Goal: Task Accomplishment & Management: Complete application form

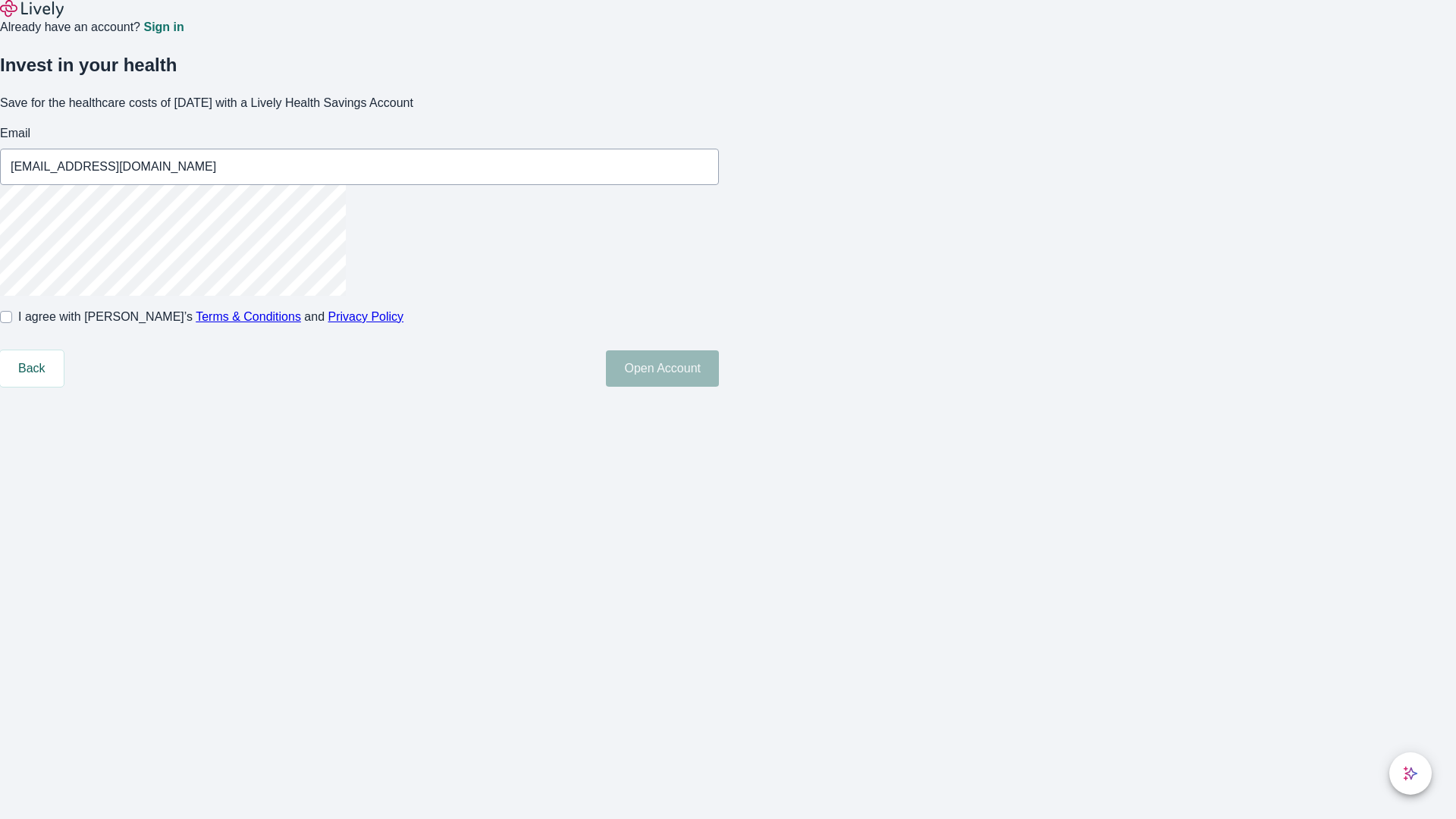
click at [12, 323] on input "I agree with Lively’s Terms & Conditions and Privacy Policy" at bounding box center [6, 317] width 12 height 12
checkbox input "true"
click at [719, 387] on button "Open Account" at bounding box center [663, 369] width 113 height 37
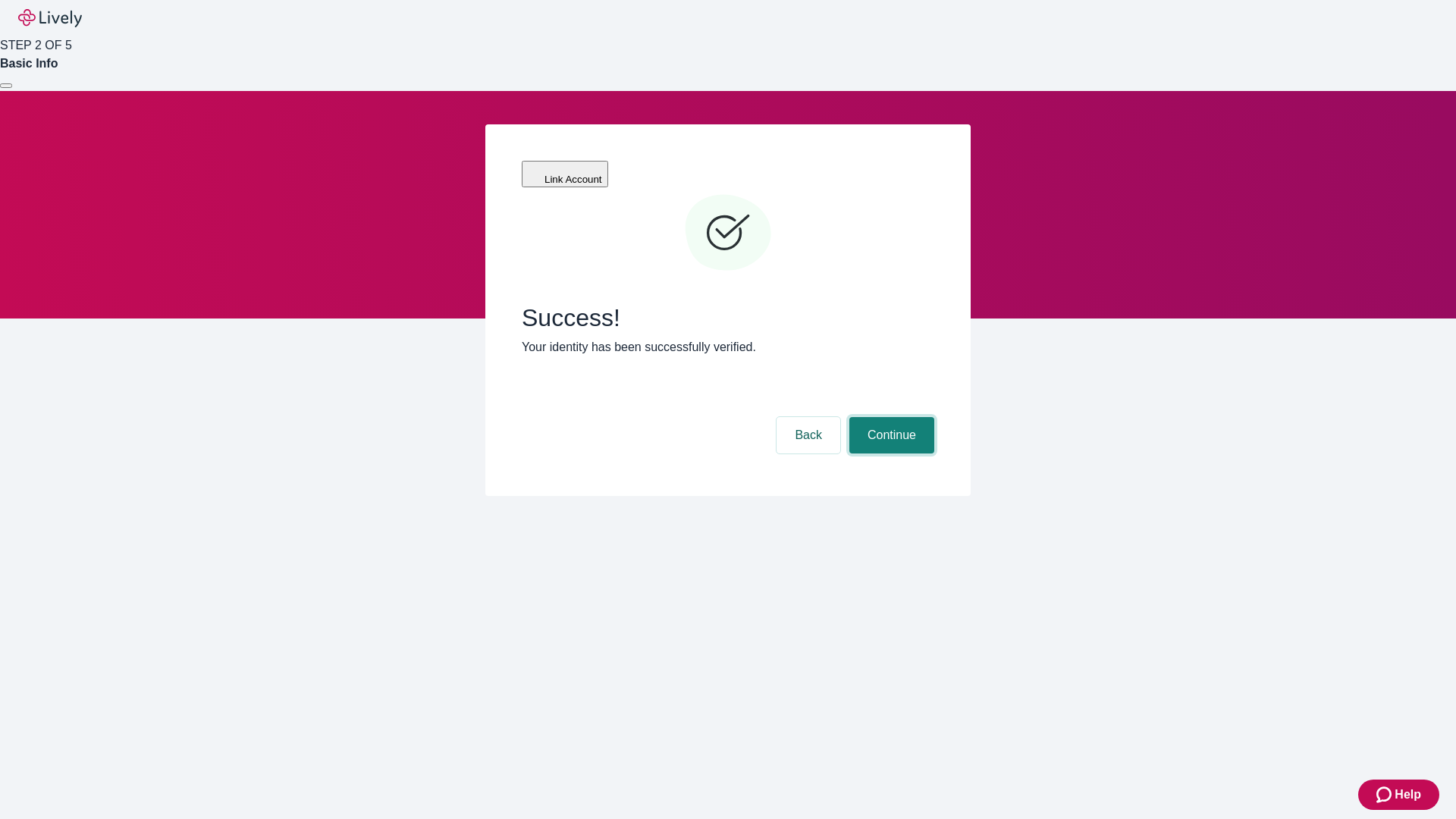
click at [889, 418] on button "Continue" at bounding box center [892, 436] width 85 height 37
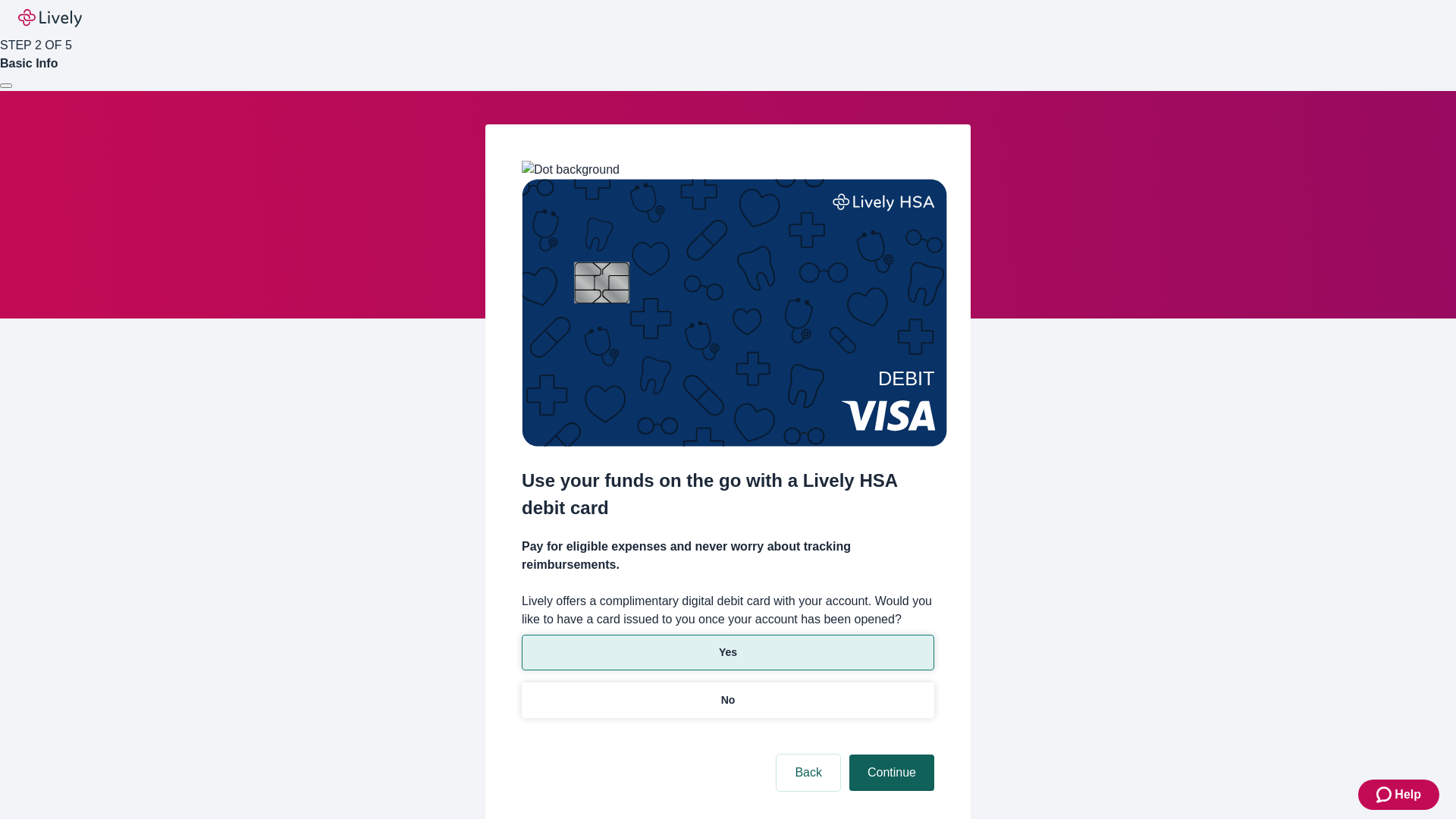
click at [728, 645] on p "Yes" at bounding box center [728, 653] width 18 height 16
click at [889, 755] on button "Continue" at bounding box center [892, 773] width 85 height 37
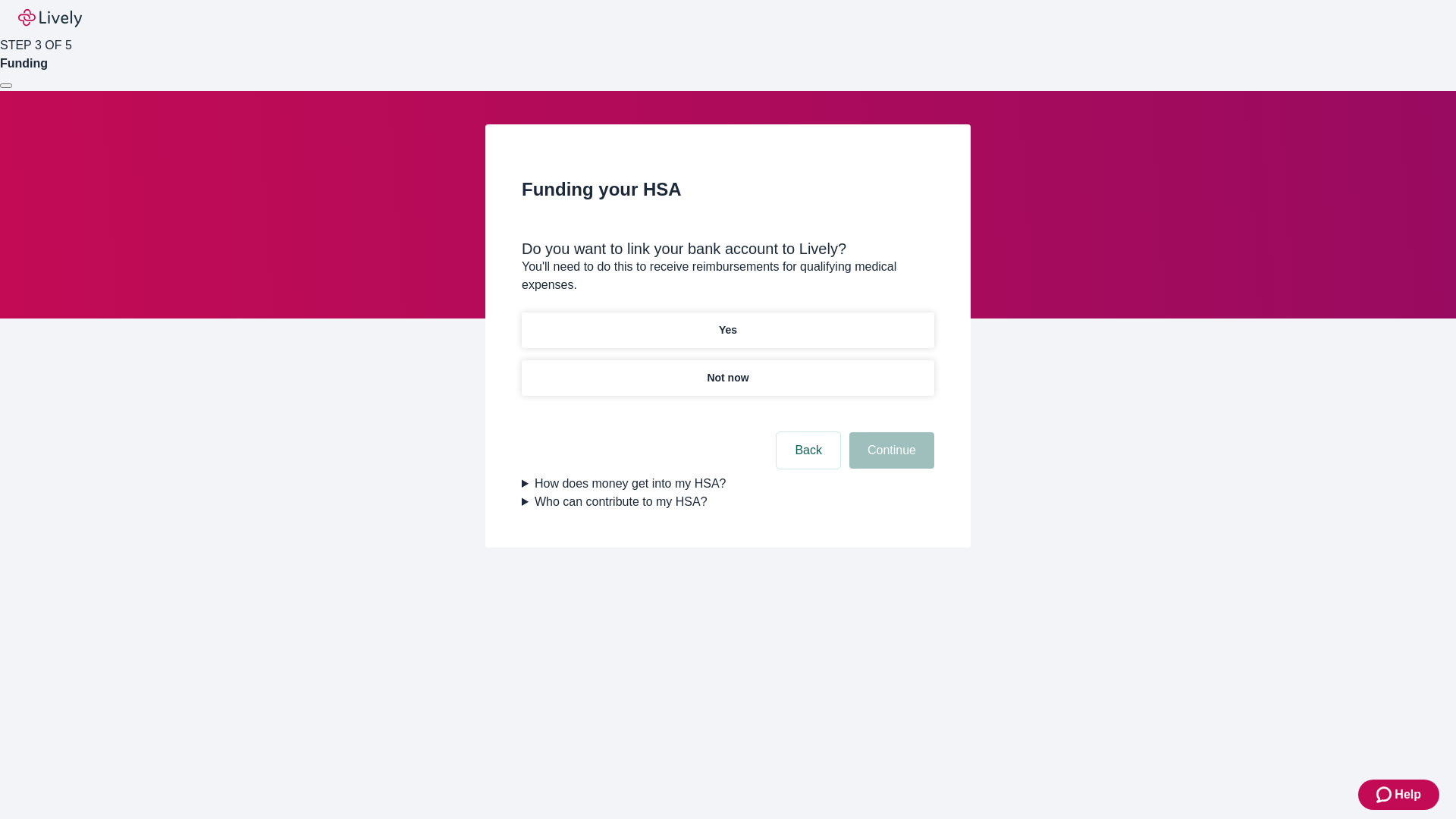
click at [728, 323] on p "Yes" at bounding box center [728, 330] width 18 height 16
click at [889, 432] on button "Continue" at bounding box center [892, 450] width 85 height 37
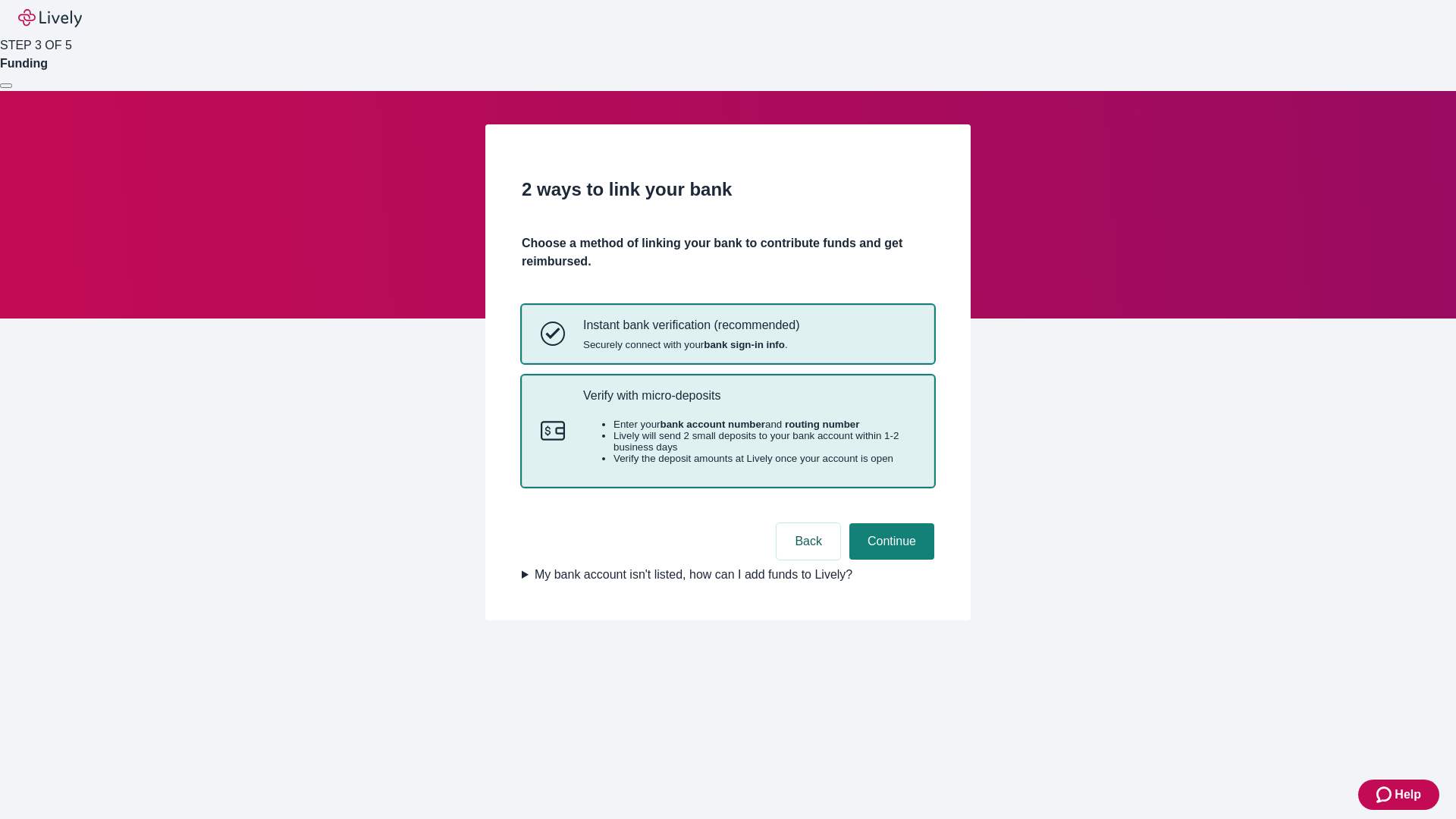
click at [748, 403] on p "Verify with micro-deposits" at bounding box center [749, 395] width 332 height 15
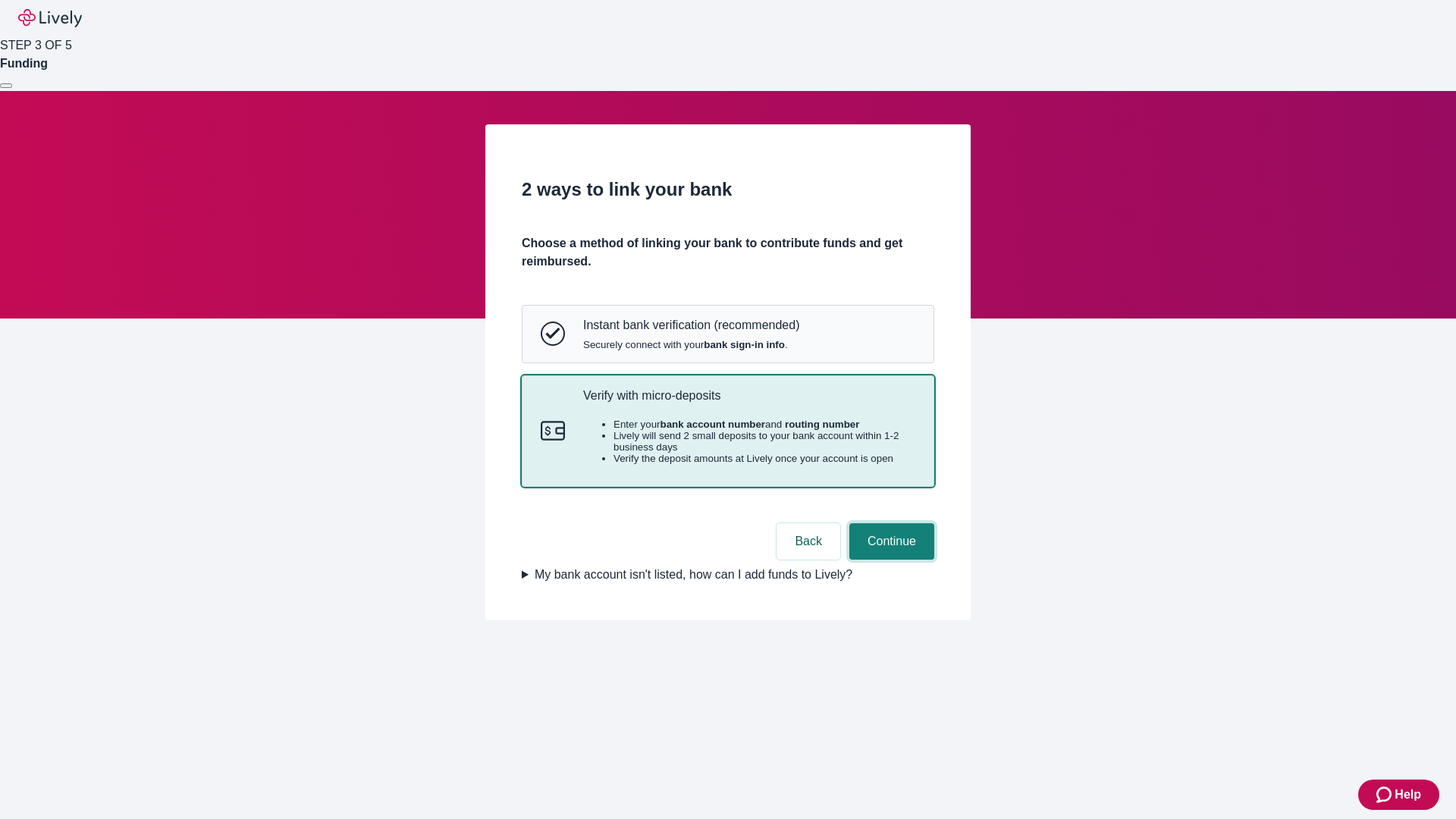
click at [889, 560] on button "Continue" at bounding box center [892, 542] width 85 height 37
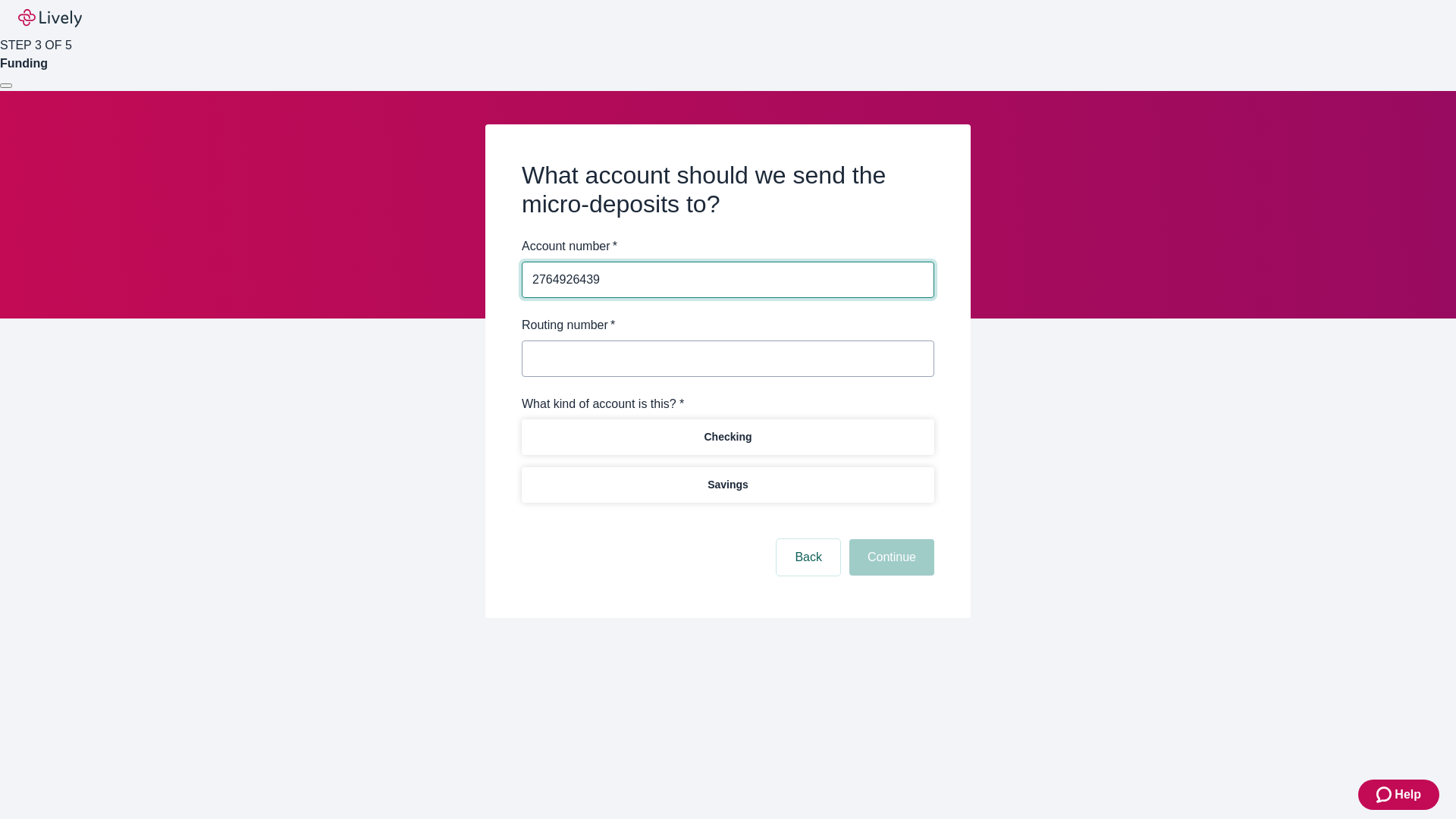
type input "2764926439"
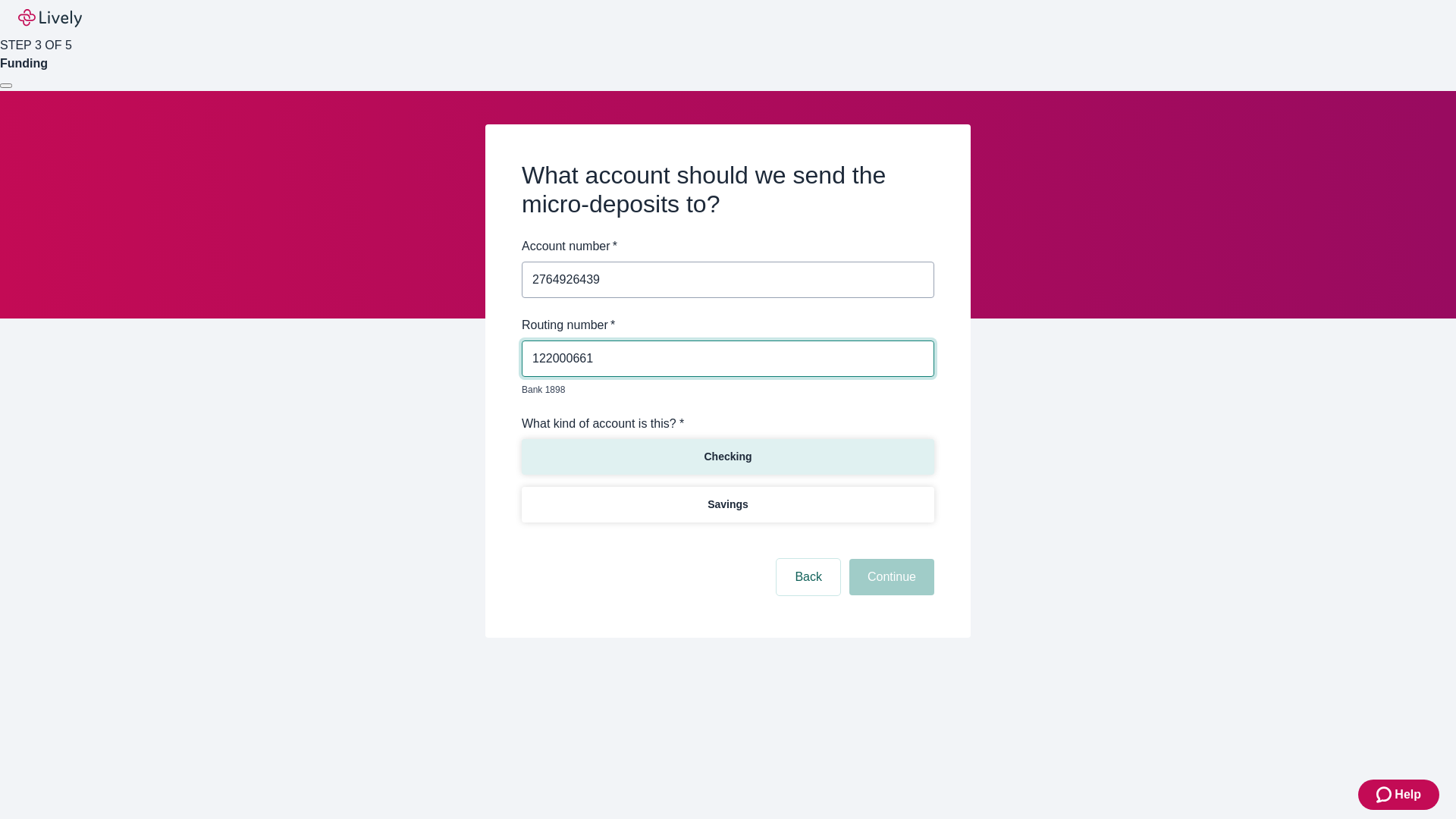
type input "122000661"
click at [728, 449] on p "Checking" at bounding box center [728, 457] width 47 height 16
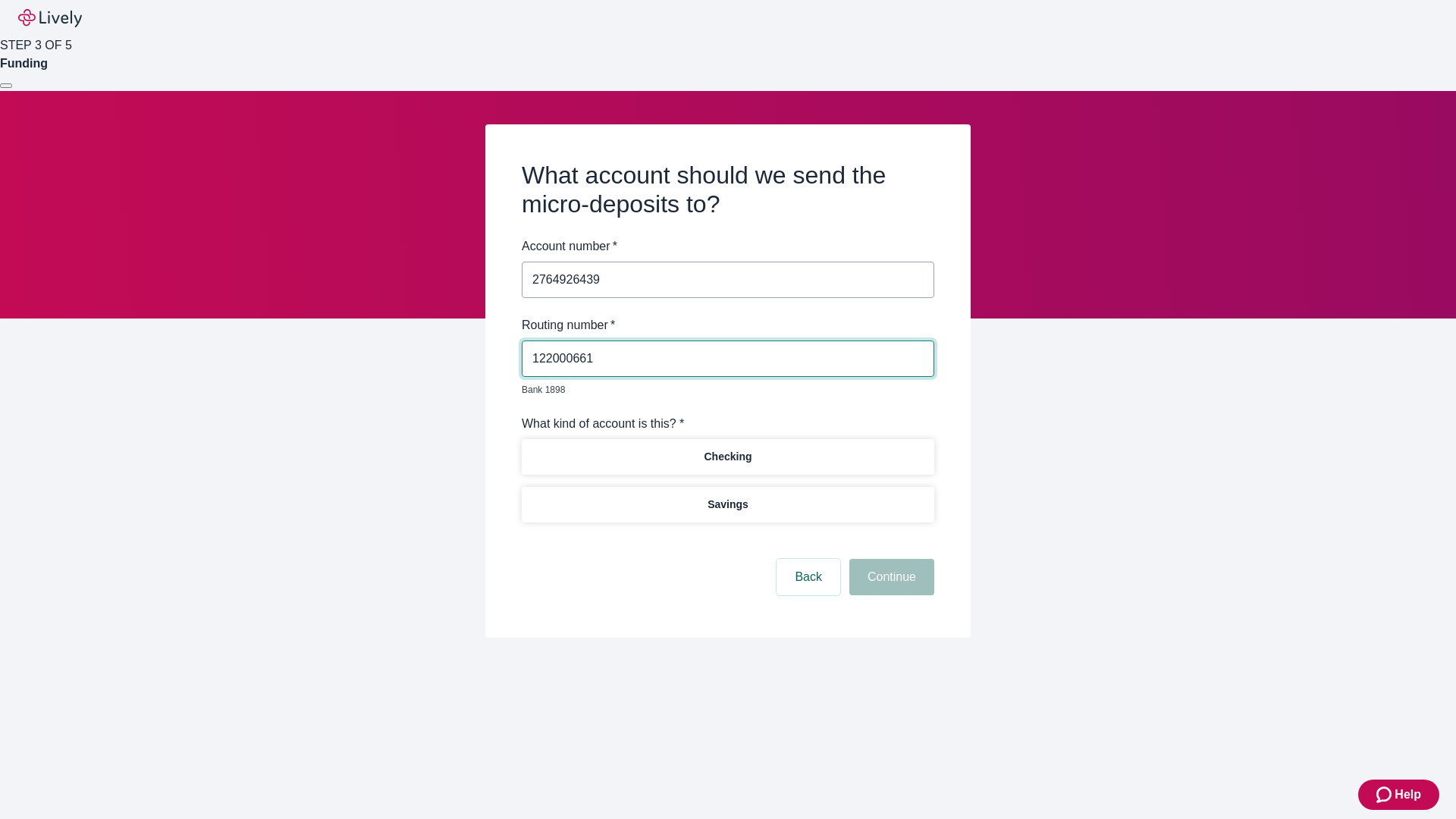
click at [889, 560] on button "Continue" at bounding box center [892, 578] width 85 height 37
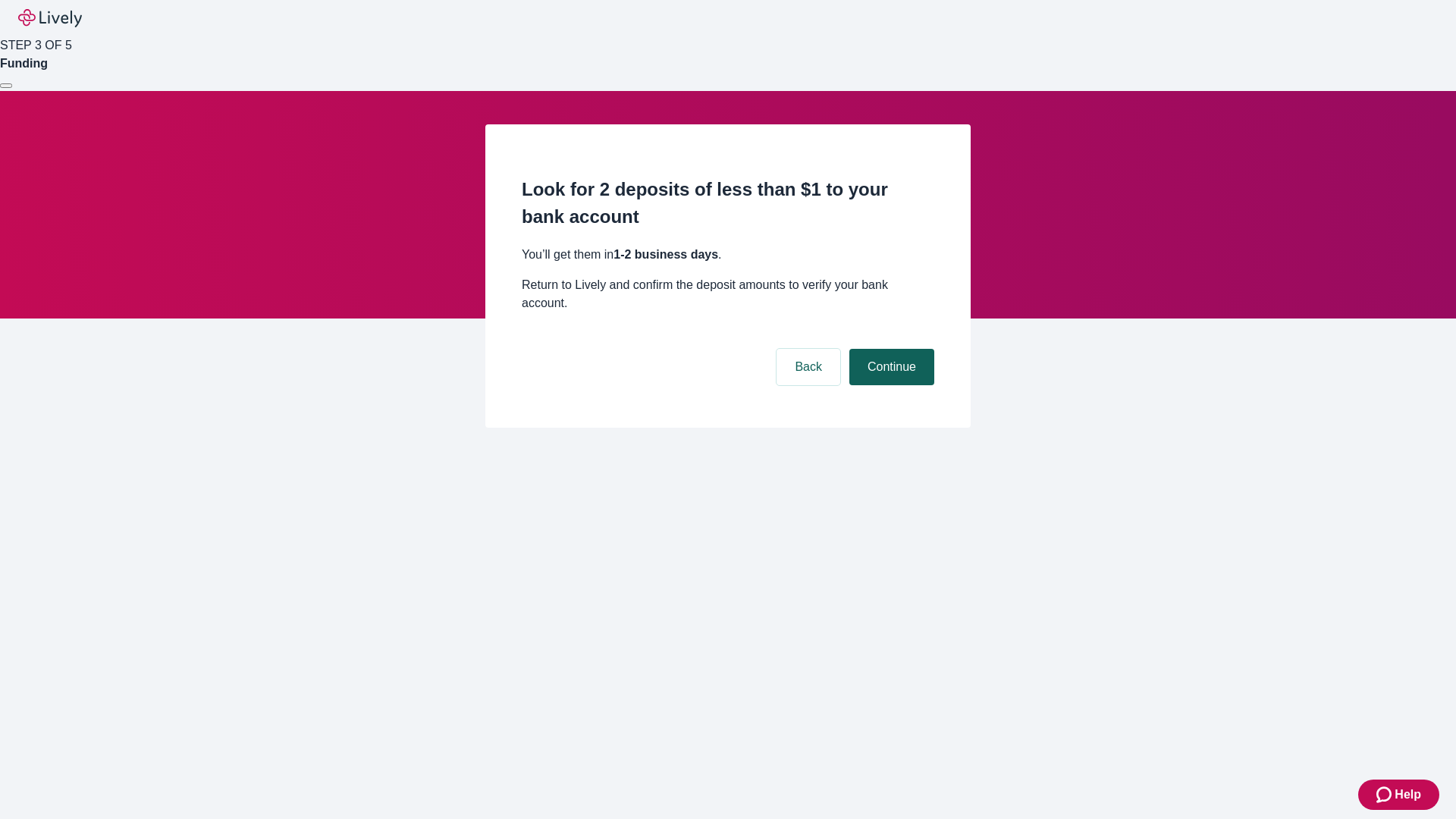
click at [889, 349] on button "Continue" at bounding box center [892, 367] width 85 height 37
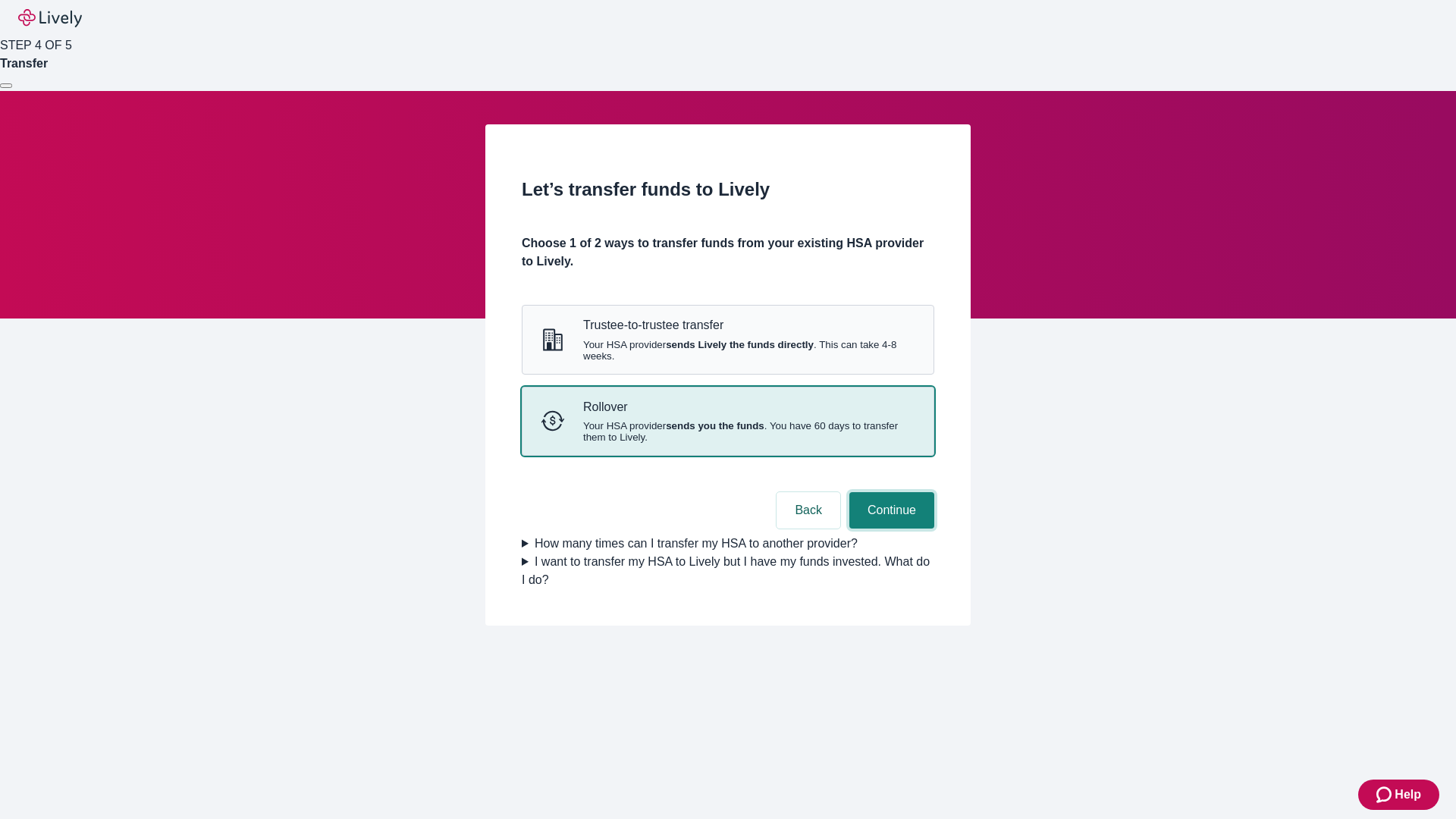
click at [889, 529] on button "Continue" at bounding box center [892, 511] width 85 height 37
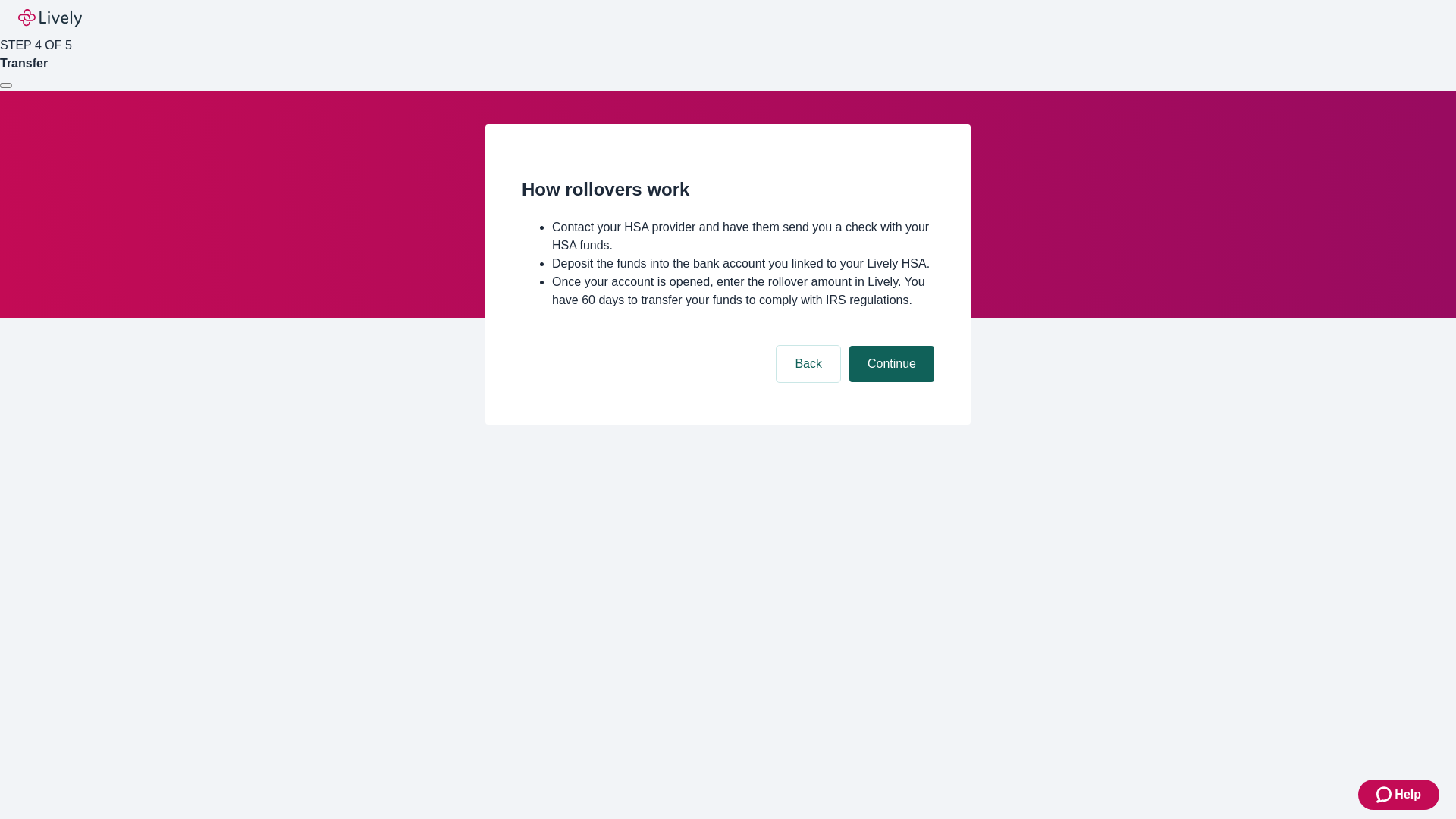
click at [889, 382] on button "Continue" at bounding box center [892, 365] width 85 height 37
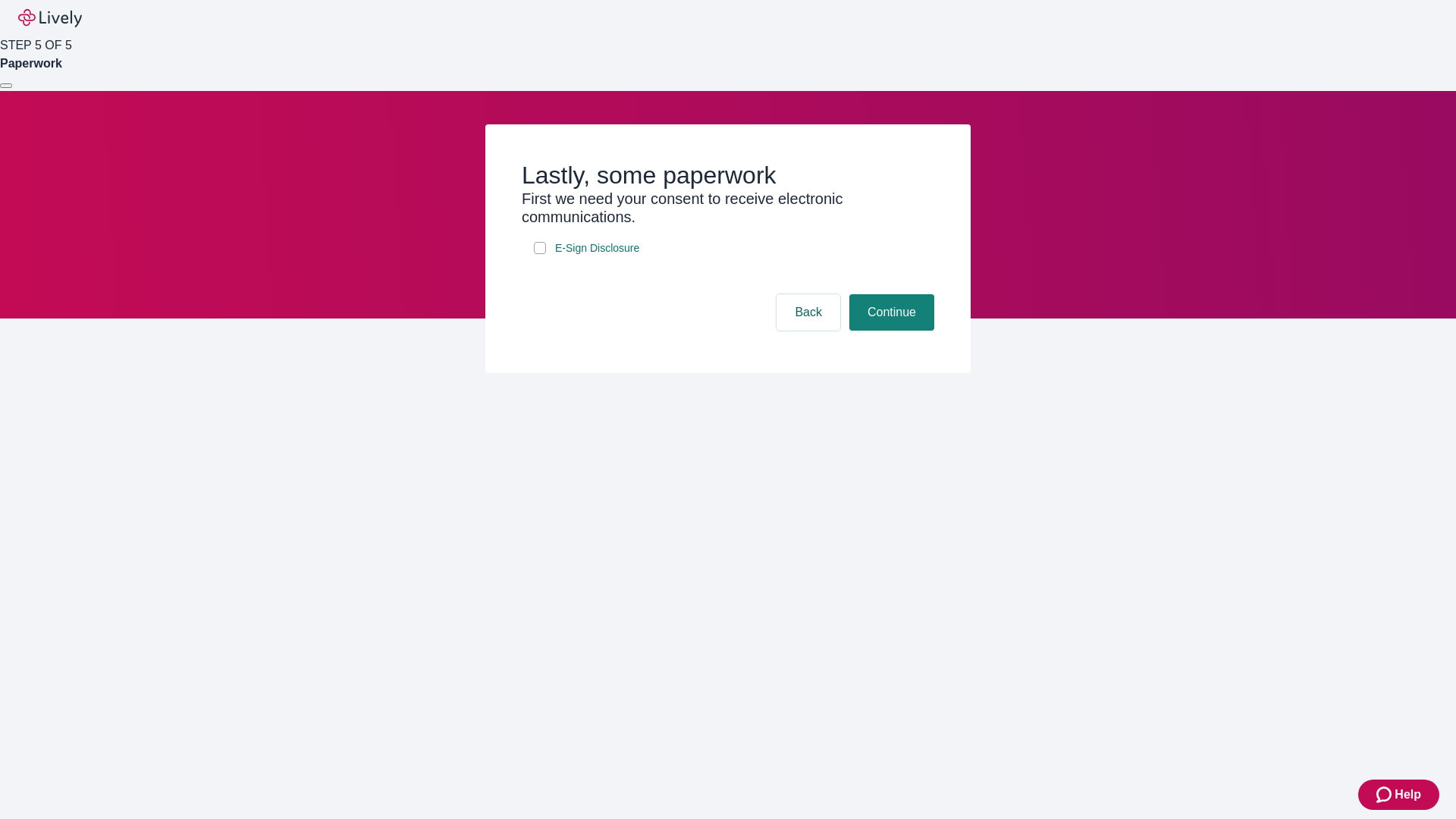
click at [540, 254] on input "E-Sign Disclosure" at bounding box center [540, 248] width 12 height 12
checkbox input "true"
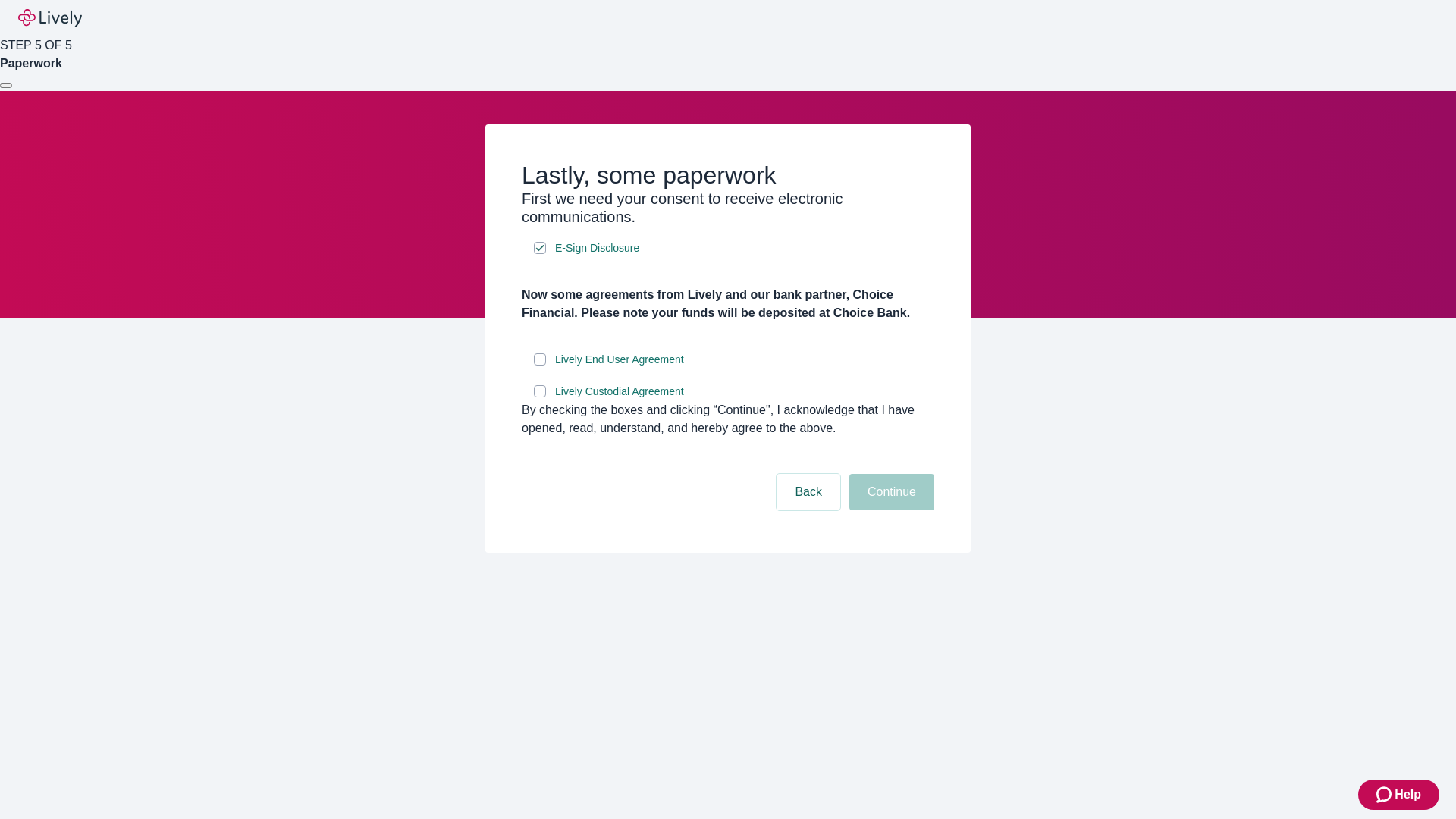
click at [540, 365] on input "Lively End User Agreement" at bounding box center [540, 359] width 12 height 12
checkbox input "true"
click at [540, 398] on input "Lively Custodial Agreement" at bounding box center [540, 391] width 12 height 12
checkbox input "true"
click at [889, 510] on button "Continue" at bounding box center [892, 493] width 85 height 37
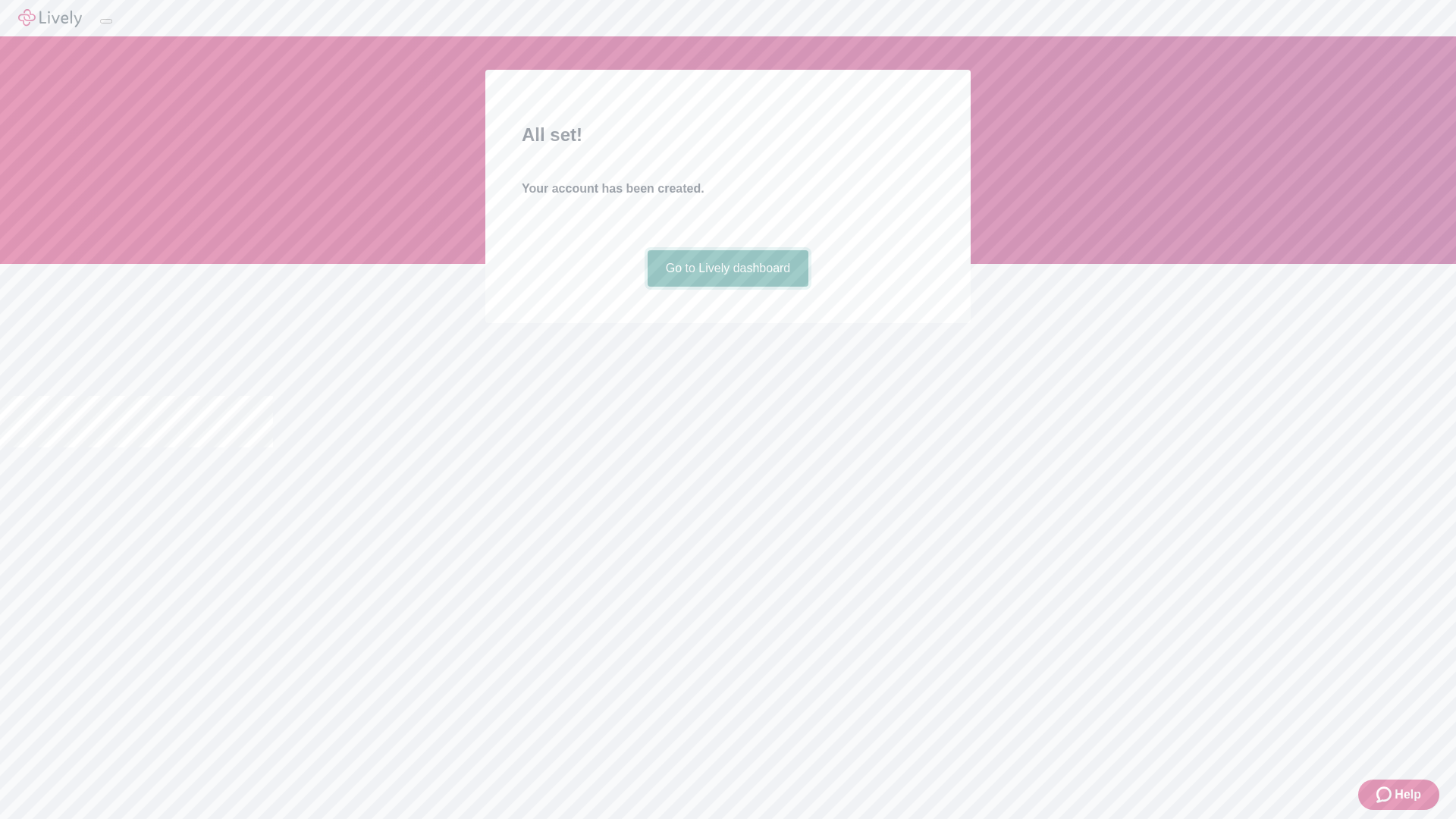
click at [728, 287] on link "Go to Lively dashboard" at bounding box center [728, 269] width 162 height 37
